Goal: Find specific page/section: Find specific page/section

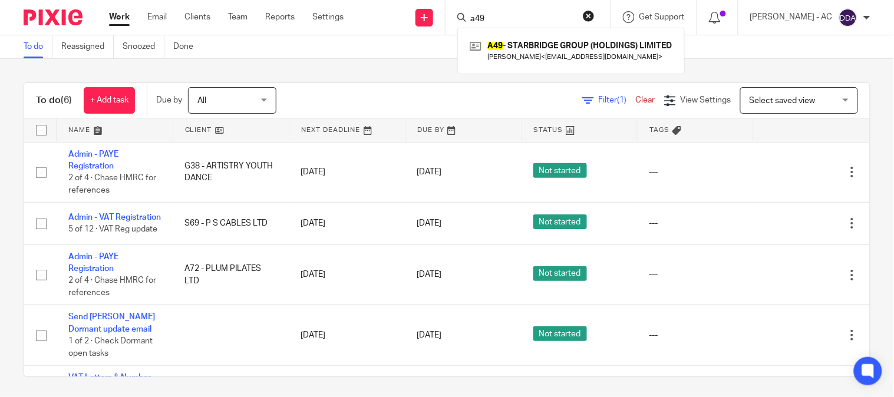
drag, startPoint x: 0, startPoint y: 0, endPoint x: 432, endPoint y: 2, distance: 432.0
click at [432, 2] on div "Send new email Create task Add client Request signature a49 A49 - STARBRIDGE GR…" at bounding box center [627, 17] width 533 height 35
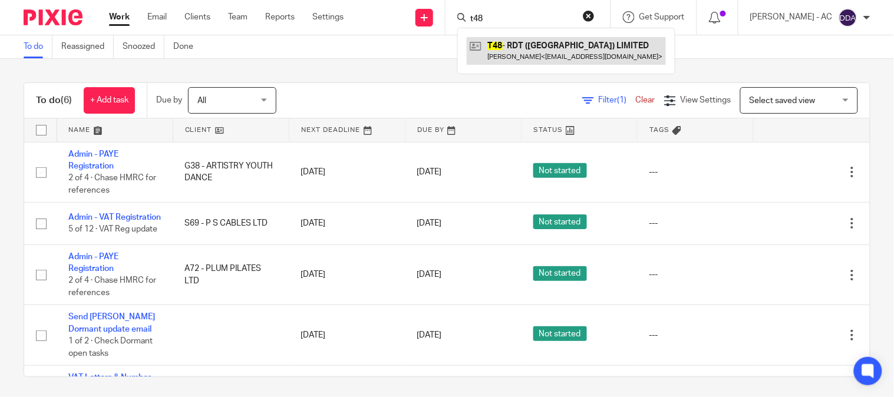
type input "t48"
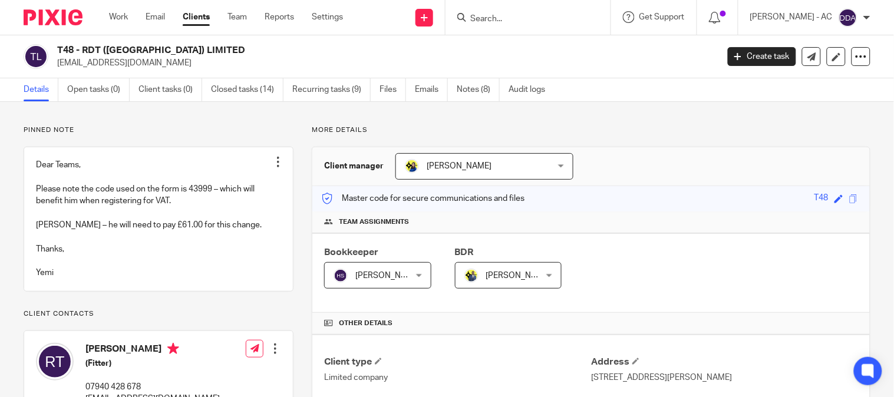
drag, startPoint x: 84, startPoint y: 48, endPoint x: 204, endPoint y: 52, distance: 119.7
click at [204, 52] on h2 "T48 - RDT ([GEOGRAPHIC_DATA]) LIMITED" at bounding box center [318, 50] width 522 height 12
copy h2 "RDT ([GEOGRAPHIC_DATA]) LIMITED"
